Goal: Find specific page/section: Find specific page/section

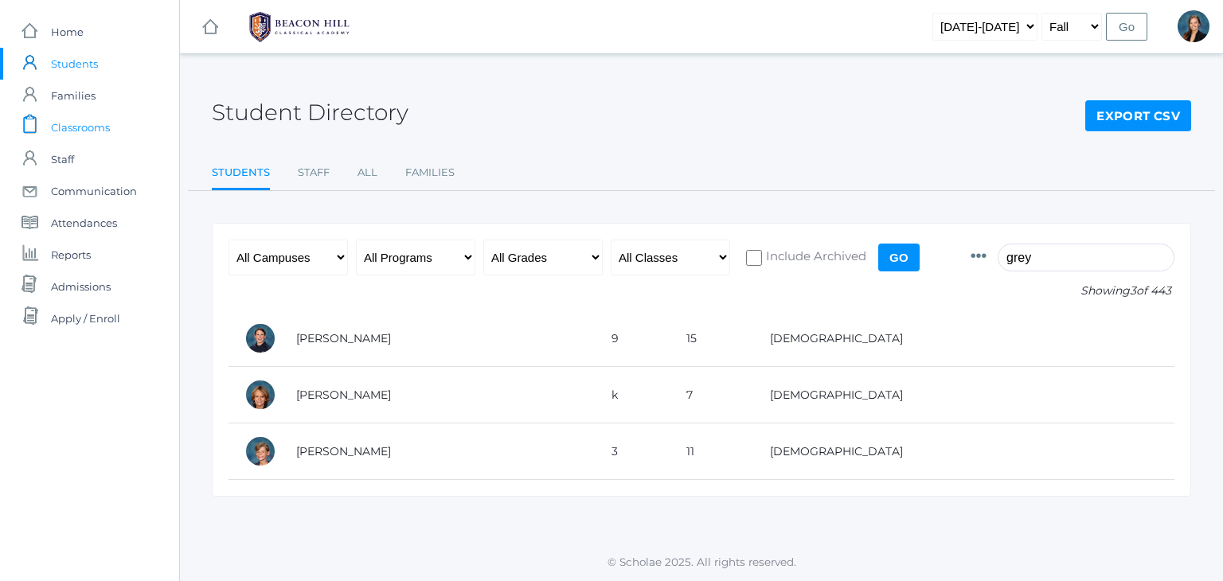
click at [97, 125] on span "Classrooms" at bounding box center [80, 127] width 59 height 32
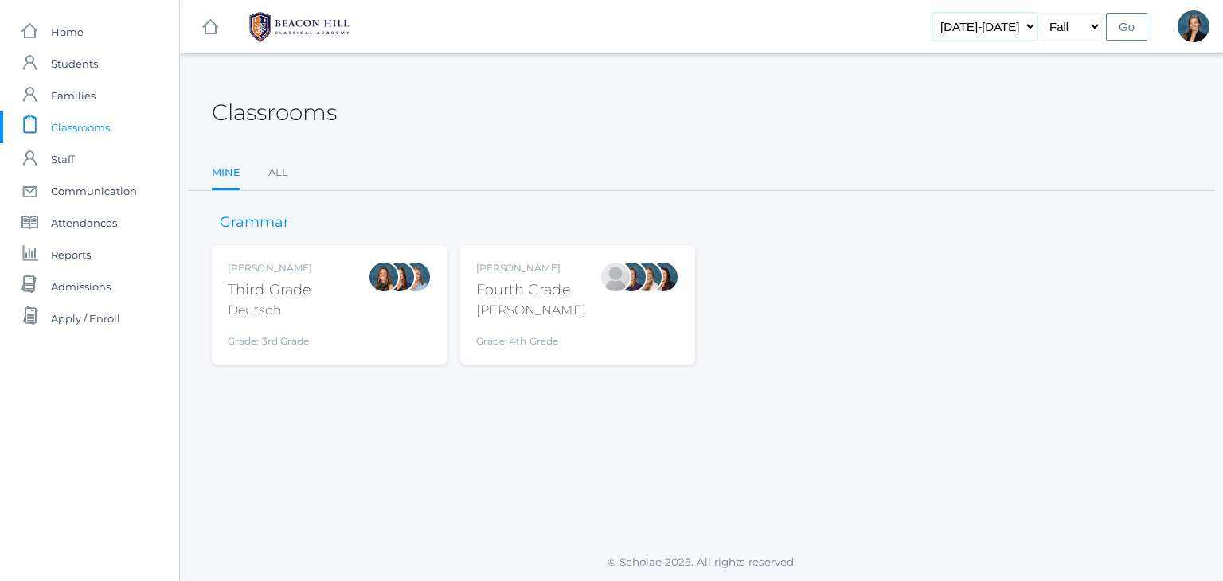
click at [1028, 23] on select "[DATE]-[DATE] [DATE]-[DATE] [DATE]-[DATE] [DATE]-[DATE] [DATE]-[DATE] [DATE]-[D…" at bounding box center [984, 27] width 105 height 28
select select "[DATE]-[DATE]"
click at [957, 13] on select "[DATE]-[DATE] [DATE]-[DATE] [DATE]-[DATE] [DATE]-[DATE] [DATE]-[DATE] [DATE]-[D…" at bounding box center [984, 27] width 105 height 28
click at [1119, 23] on input "Go" at bounding box center [1126, 27] width 41 height 28
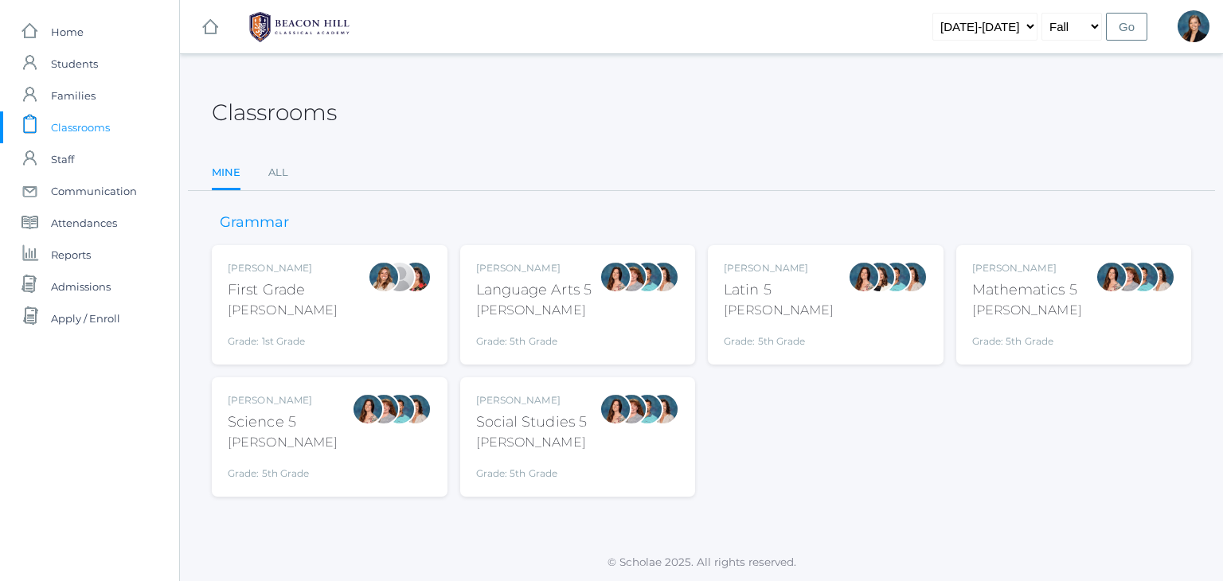
click at [825, 117] on div "Classrooms" at bounding box center [701, 103] width 979 height 59
